Goal: Task Accomplishment & Management: Manage account settings

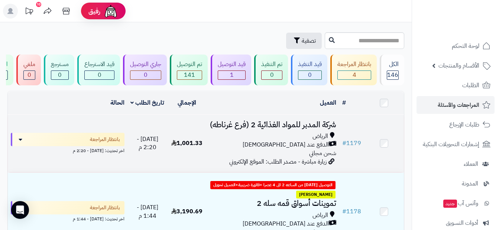
click at [86, 170] on td "بانتظار المراجعة اخر تحديث: [DATE] - 2:20 م" at bounding box center [68, 144] width 120 height 58
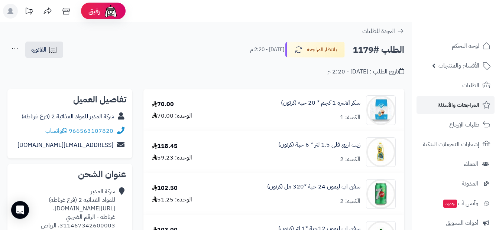
drag, startPoint x: 147, startPoint y: 65, endPoint x: 142, endPoint y: 66, distance: 5.0
click at [147, 65] on div "تاريخ الطلب : اليوم - 2:20 م" at bounding box center [205, 67] width 397 height 17
click at [404, 32] on div "العودة للطلبات" at bounding box center [205, 31] width 411 height 9
click at [398, 30] on icon at bounding box center [400, 30] width 7 height 7
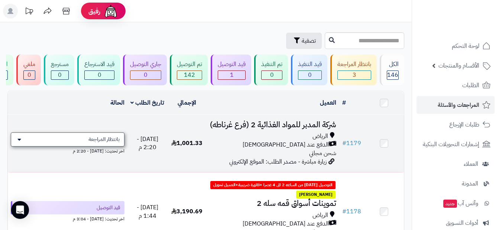
click at [18, 143] on icon at bounding box center [19, 140] width 4 height 6
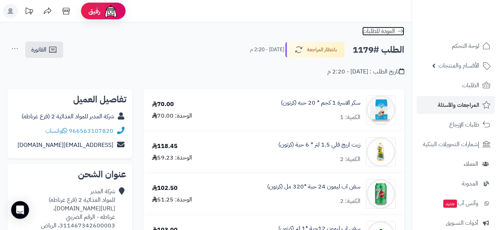
click at [395, 32] on link "العودة للطلبات" at bounding box center [383, 31] width 42 height 9
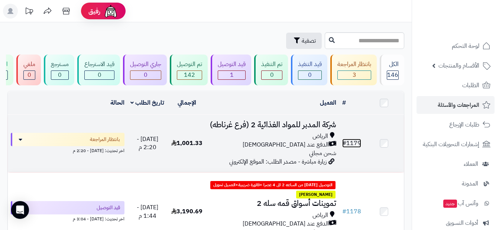
click at [361, 144] on link "# 1179" at bounding box center [351, 143] width 19 height 9
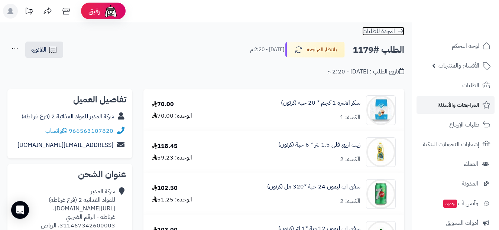
click at [389, 29] on span "العودة للطلبات" at bounding box center [378, 31] width 33 height 9
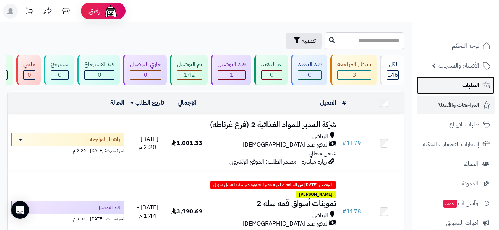
click at [459, 84] on link "الطلبات" at bounding box center [455, 85] width 78 height 18
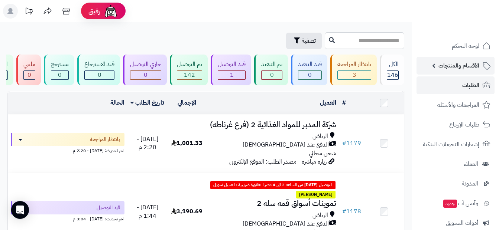
click at [446, 74] on link "الأقسام والمنتجات" at bounding box center [455, 66] width 78 height 18
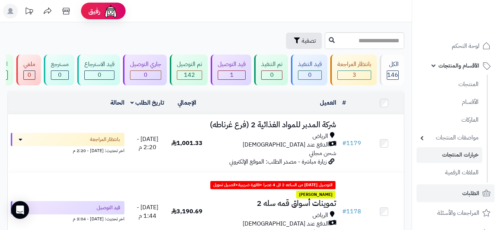
scroll to position [74, 0]
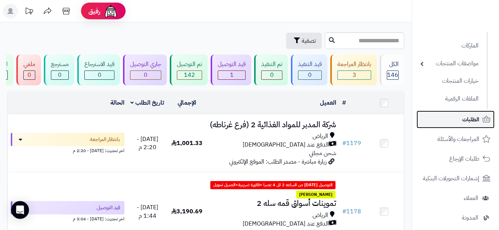
click at [456, 116] on link "الطلبات" at bounding box center [455, 120] width 78 height 18
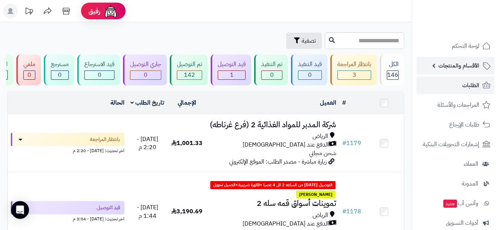
click at [470, 71] on link "الأقسام والمنتجات" at bounding box center [455, 66] width 78 height 18
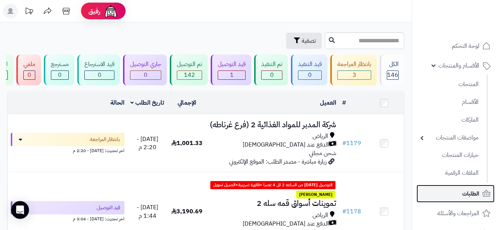
click at [440, 195] on link "الطلبات" at bounding box center [455, 194] width 78 height 18
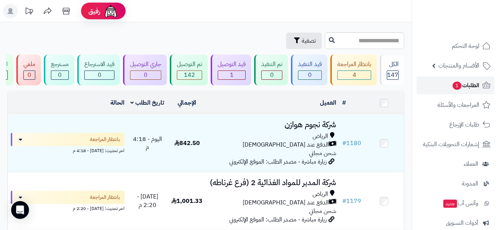
click at [460, 89] on span "الطلبات 1" at bounding box center [465, 85] width 27 height 10
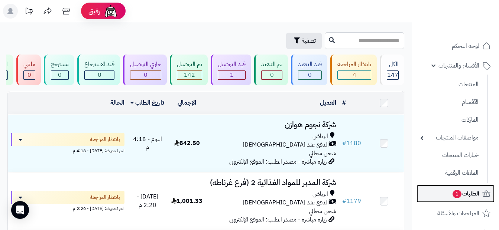
click at [461, 192] on span "الطلبات 1" at bounding box center [465, 194] width 27 height 10
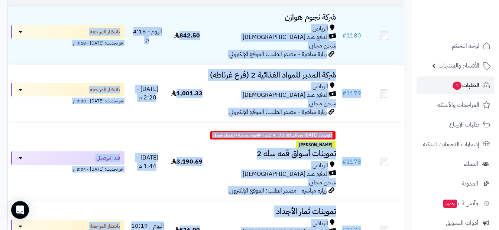
drag, startPoint x: 338, startPoint y: 137, endPoint x: 322, endPoint y: 246, distance: 109.9
click at [322, 123] on html "رفيق ! الطلبات معالجة مكتمل إرجاع المنتجات العملاء المتواجدون الان 456 عملاء من…" at bounding box center [249, 7] width 499 height 230
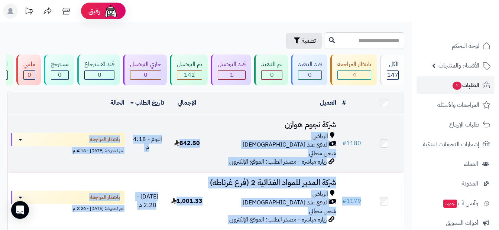
click at [258, 141] on div "الرياض" at bounding box center [272, 136] width 127 height 9
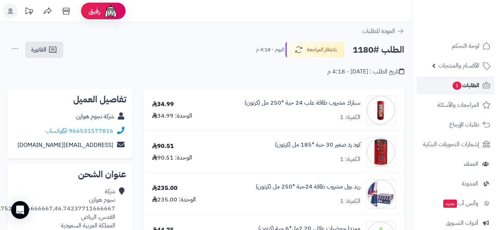
click at [482, 82] on icon at bounding box center [486, 85] width 9 height 9
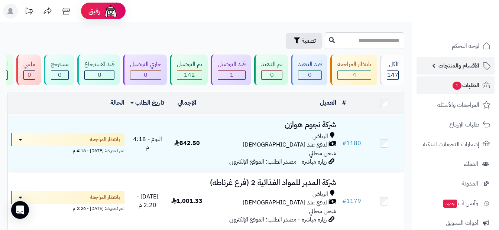
click at [454, 64] on span "الأقسام والمنتجات" at bounding box center [458, 66] width 41 height 10
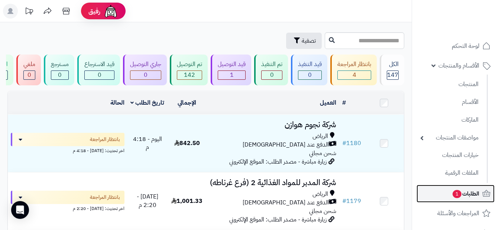
click at [462, 195] on span "الطلبات 1" at bounding box center [465, 194] width 27 height 10
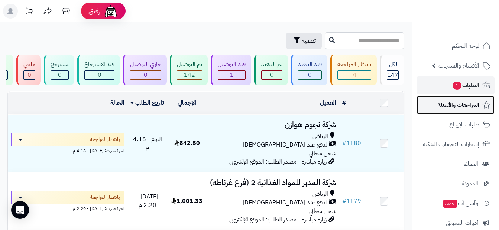
click at [457, 109] on span "المراجعات والأسئلة" at bounding box center [458, 105] width 42 height 10
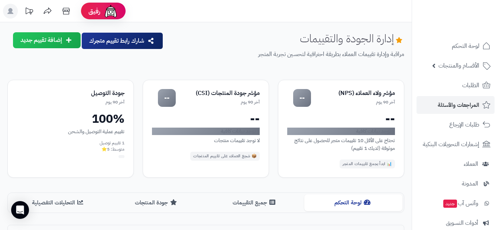
click at [463, 87] on span "الطلبات" at bounding box center [470, 85] width 17 height 10
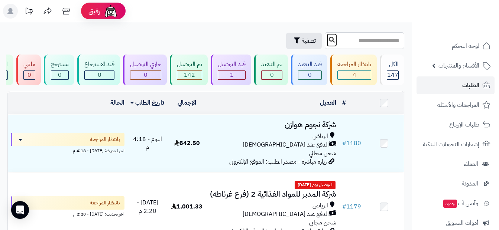
click at [329, 40] on icon at bounding box center [332, 40] width 6 height 6
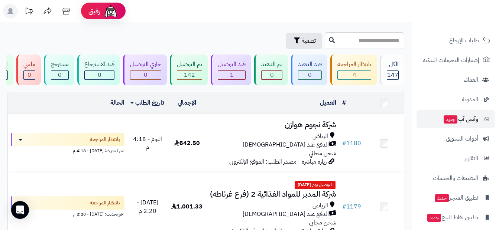
scroll to position [90, 0]
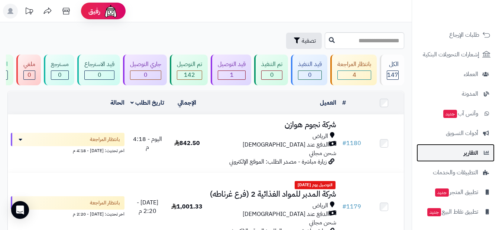
click at [475, 156] on span "التقارير" at bounding box center [470, 153] width 14 height 10
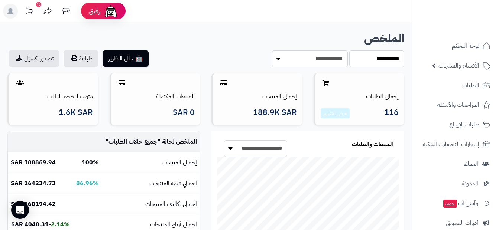
click at [381, 58] on select "**********" at bounding box center [376, 59] width 55 height 17
select select "*****"
click at [349, 51] on select "**********" at bounding box center [376, 59] width 55 height 17
click at [229, 147] on select "**********" at bounding box center [255, 148] width 63 height 17
click at [317, 144] on div "**********" at bounding box center [308, 145] width 182 height 16
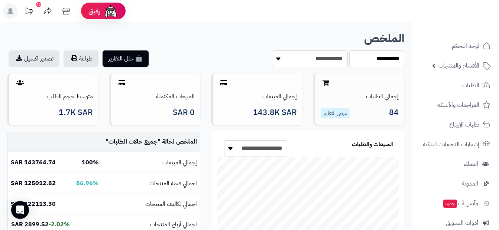
click at [337, 113] on link "عرض التقارير" at bounding box center [335, 114] width 24 height 8
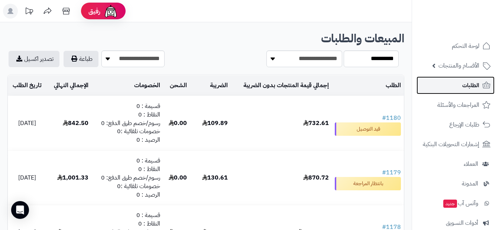
click at [479, 86] on span "الطلبات" at bounding box center [470, 85] width 17 height 10
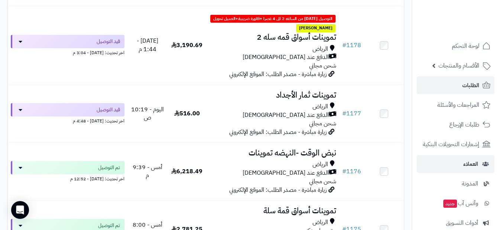
scroll to position [223, 0]
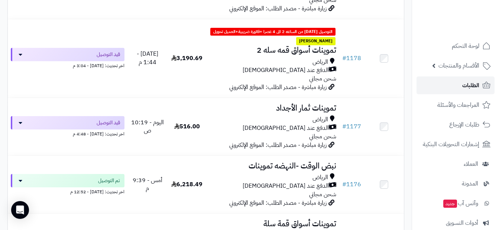
click at [481, 84] on link "الطلبات" at bounding box center [455, 85] width 78 height 18
